Goal: Ask a question

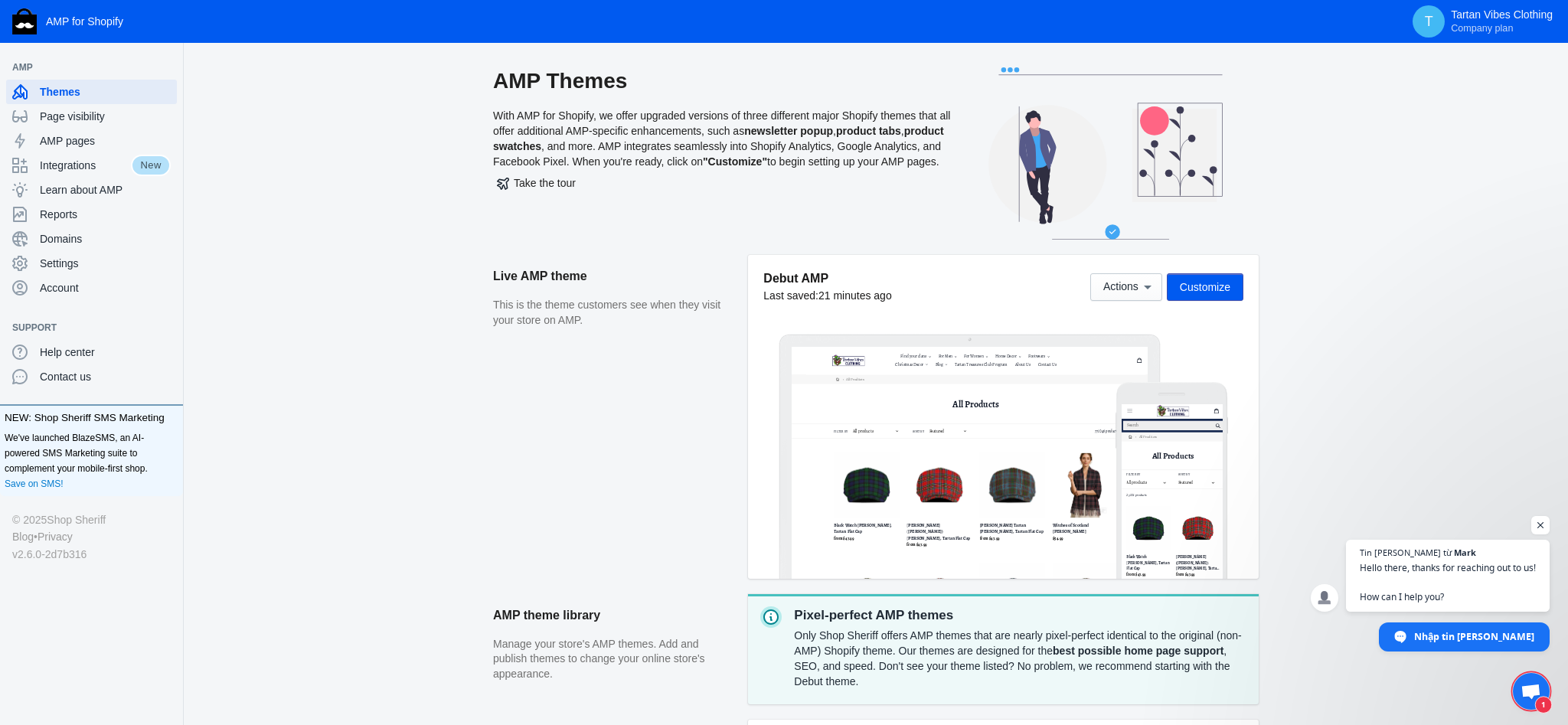
click at [1527, 695] on span "Mở cuộc trò chuyện" at bounding box center [1530, 691] width 20 height 17
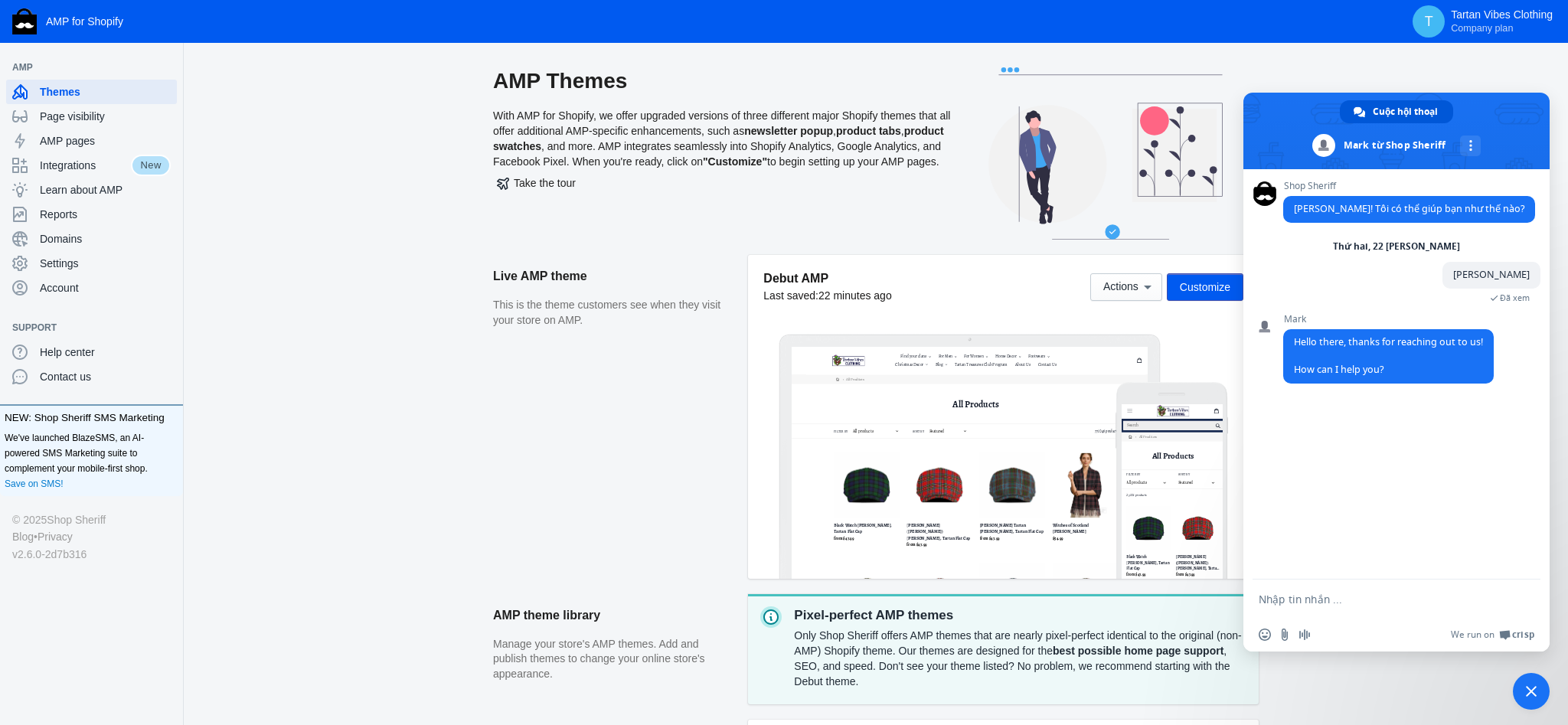
click at [288, 584] on div "AMP Themes With AMP for Shopify, we offer upgraded versions of three different …" at bounding box center [875, 514] width 1384 height 894
click at [60, 372] on span "Contact us" at bounding box center [105, 375] width 131 height 15
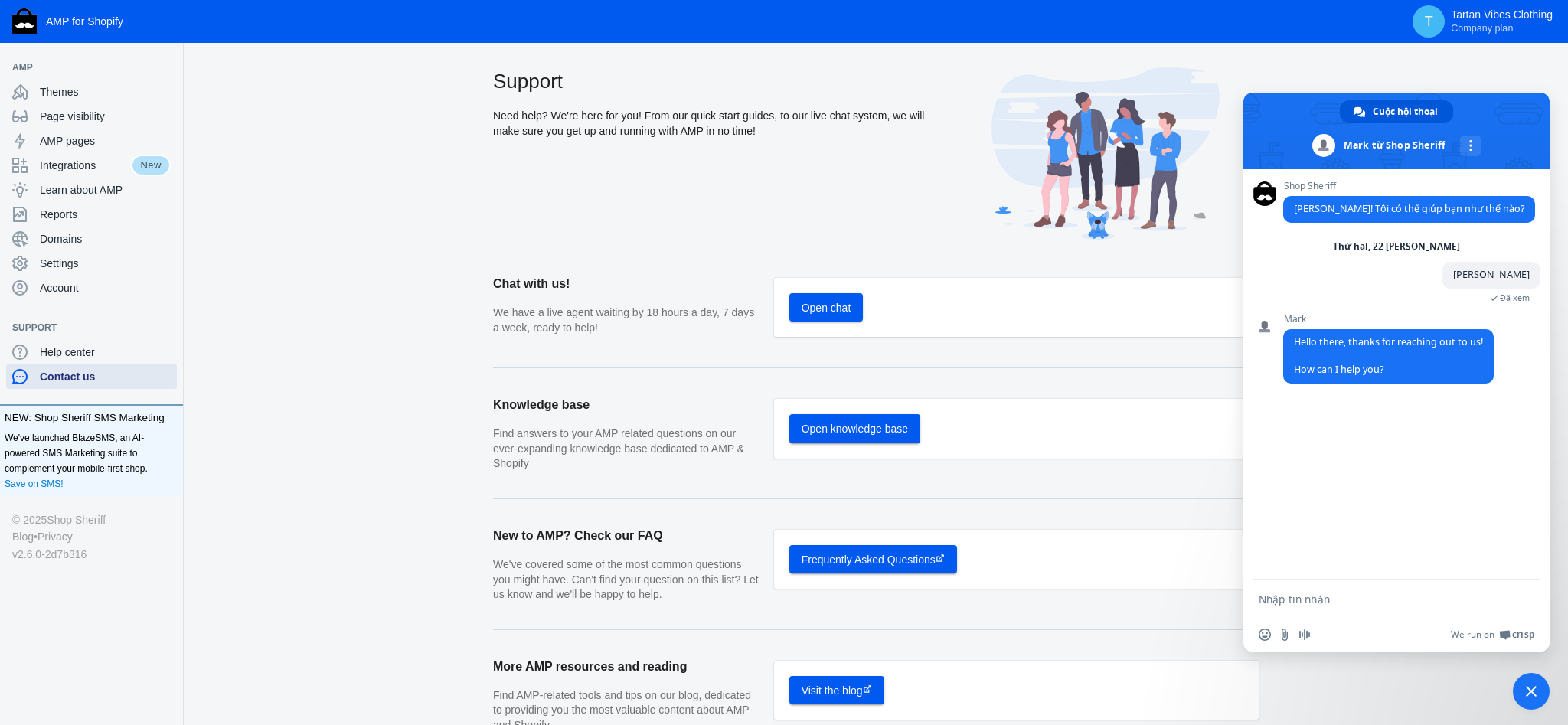
scroll to position [105, 0]
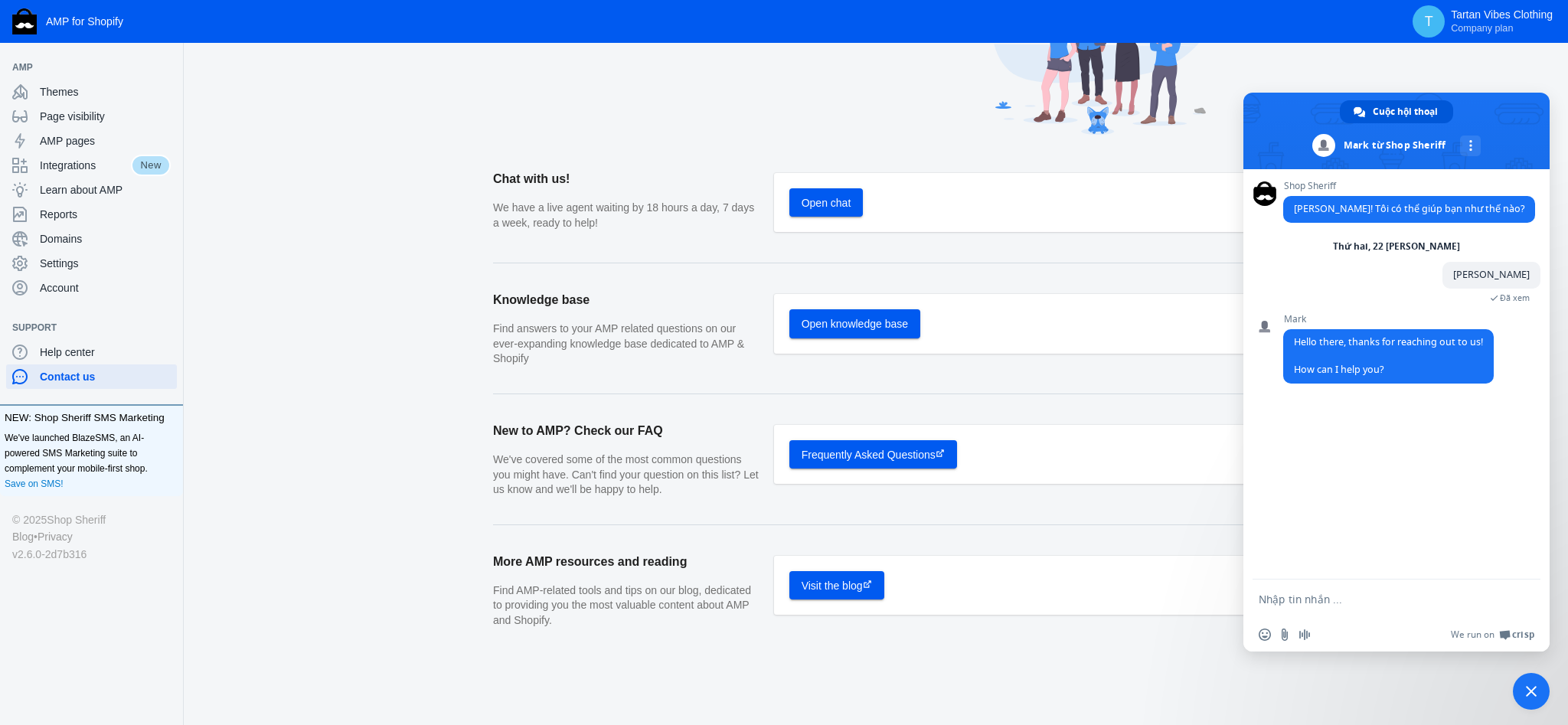
click at [737, 276] on section "Knowledge base Find answers to your AMP related questions on our ever-expanding…" at bounding box center [876, 320] width 766 height 116
click at [113, 355] on span "Help center" at bounding box center [105, 352] width 131 height 15
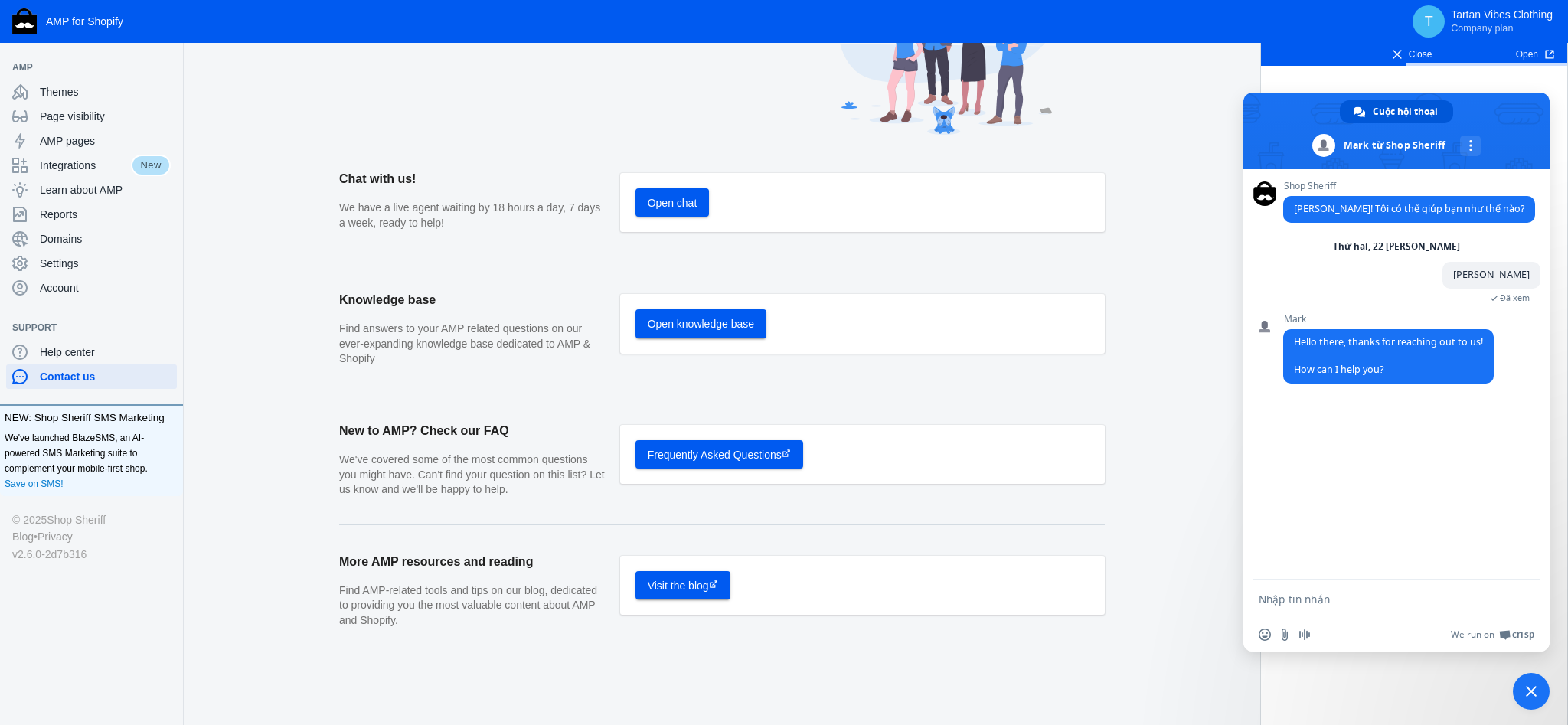
click at [1527, 687] on span "Đóng cuộc trò chuyện" at bounding box center [1530, 690] width 11 height 11
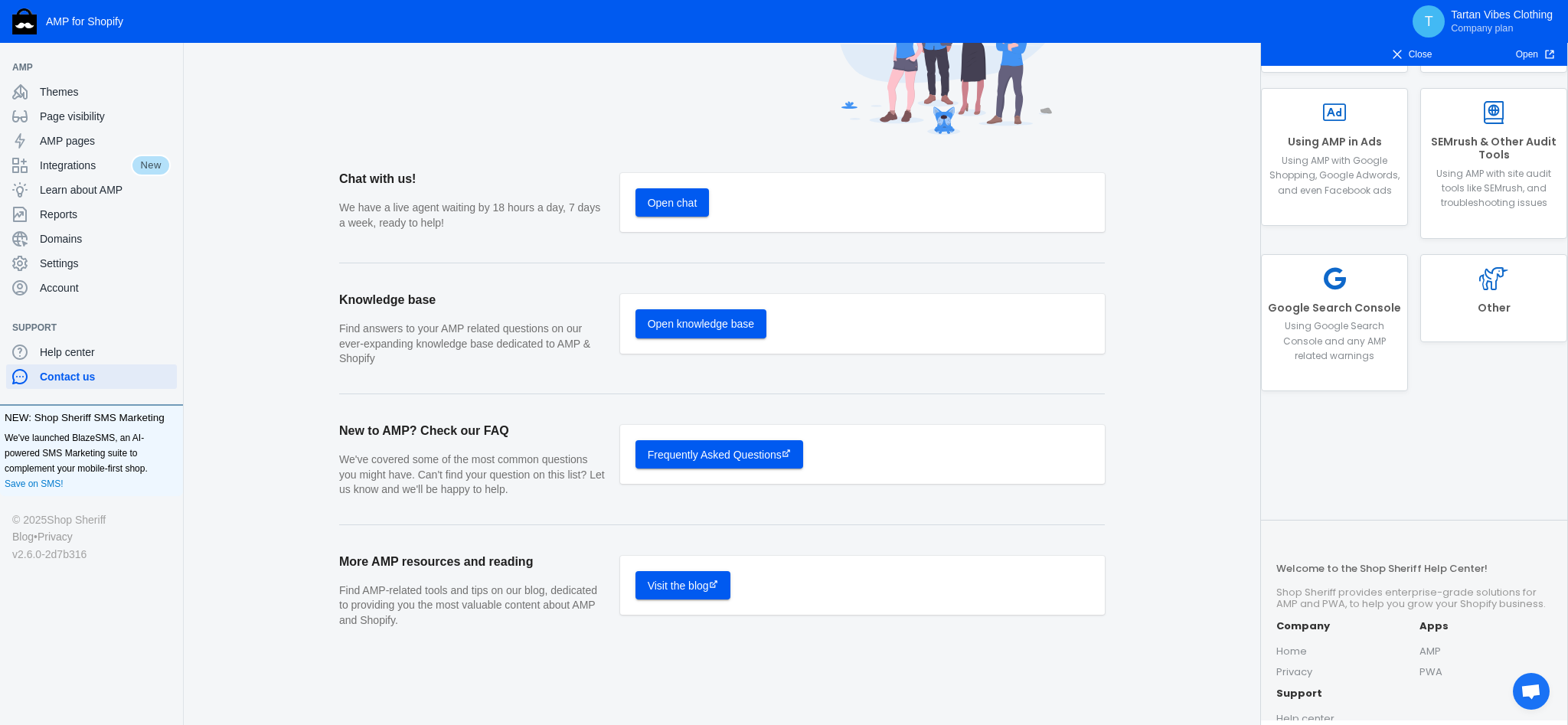
scroll to position [598, 0]
click at [1478, 311] on h2 "Other" at bounding box center [1493, 314] width 133 height 13
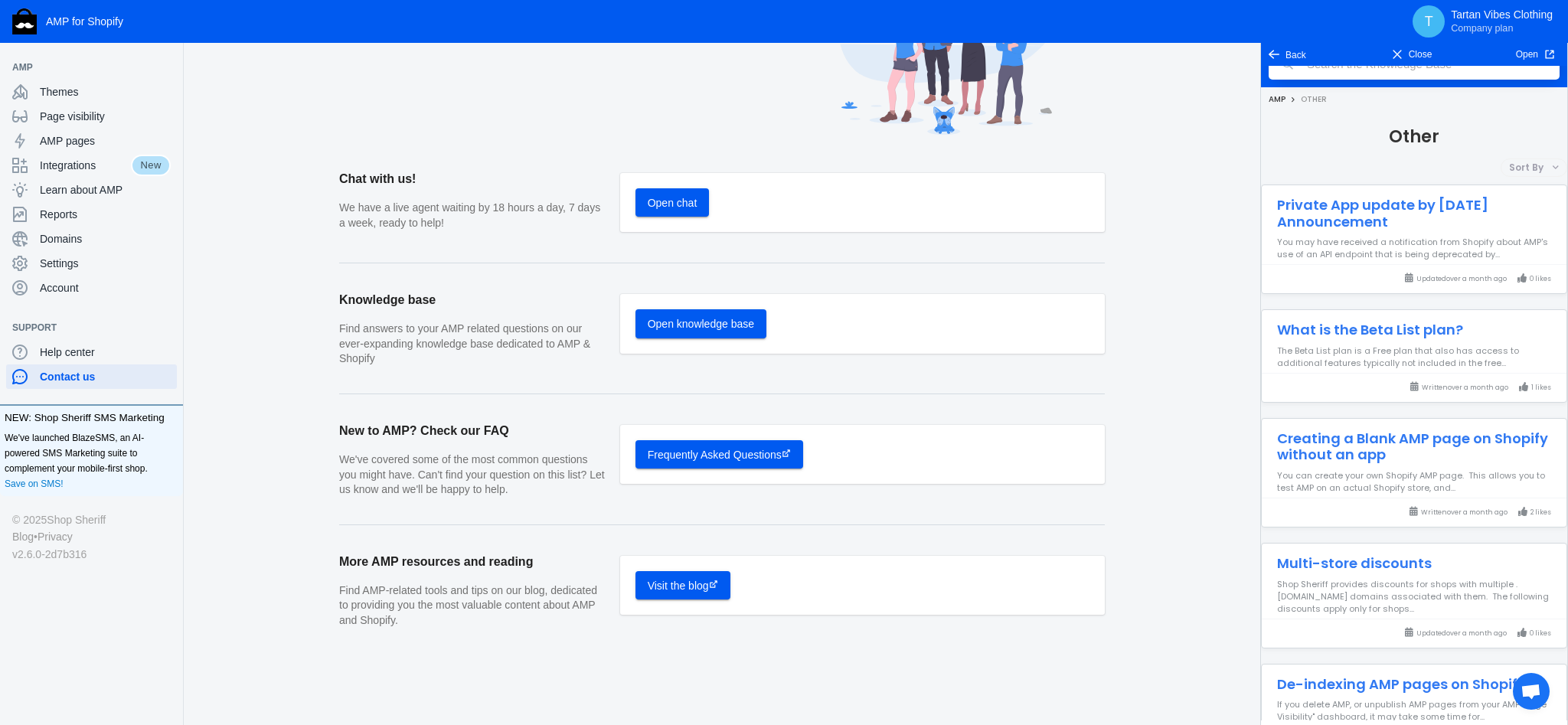
scroll to position [49, 0]
